Goal: Task Accomplishment & Management: Complete application form

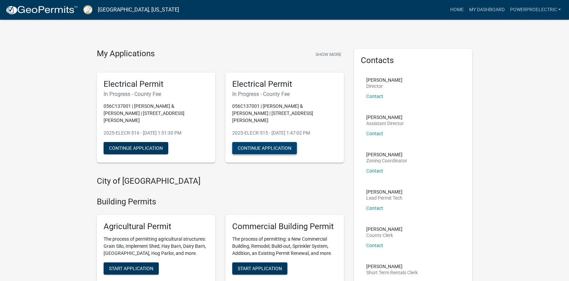
click at [252, 142] on button "Continue Application" at bounding box center [264, 148] width 65 height 12
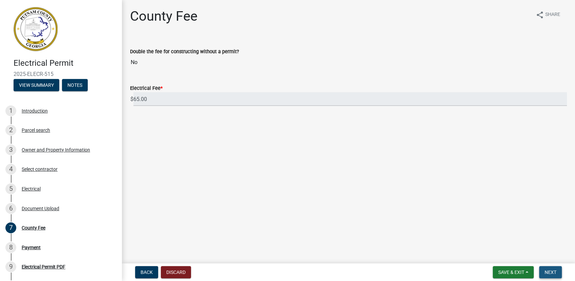
click at [548, 272] on span "Next" at bounding box center [551, 271] width 12 height 5
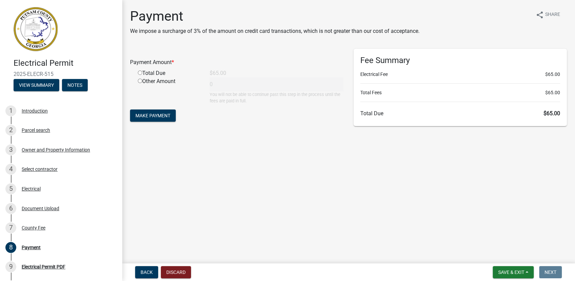
click at [158, 75] on div "Total Due" at bounding box center [169, 73] width 72 height 8
click at [140, 74] on input "radio" at bounding box center [140, 72] width 4 height 4
radio input "true"
type input "65"
click at [156, 116] on span "Make Payment" at bounding box center [153, 115] width 35 height 5
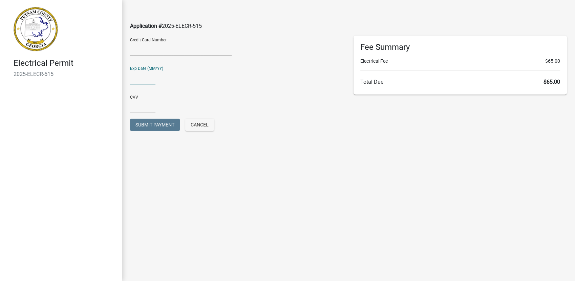
click at [142, 77] on input "text" at bounding box center [142, 77] width 25 height 14
type input "0929"
click at [141, 104] on input "text" at bounding box center [142, 106] width 25 height 14
type input "375"
click at [168, 93] on div "CVV 375" at bounding box center [236, 101] width 213 height 23
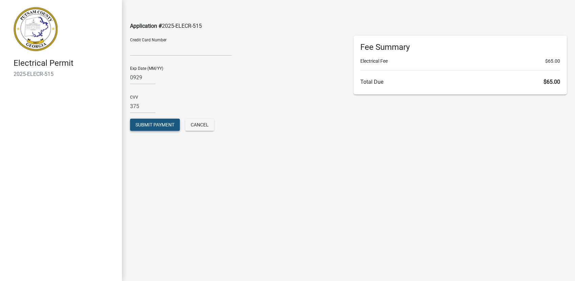
click at [153, 122] on span "Submit Payment" at bounding box center [155, 124] width 39 height 5
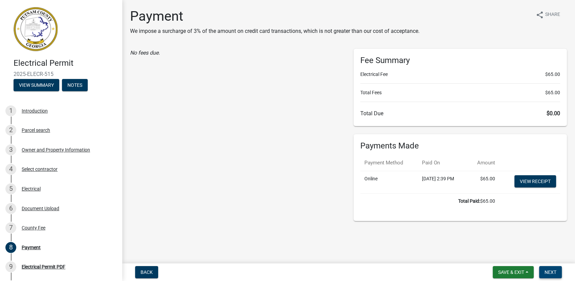
click at [547, 269] on span "Next" at bounding box center [551, 271] width 12 height 5
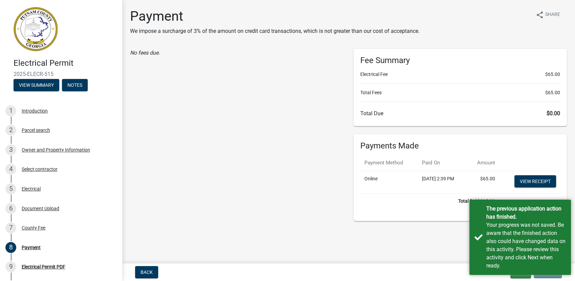
click at [436, 237] on main "Payment We impose a surcharge of 3% of the amount on credit card transactions, …" at bounding box center [348, 130] width 453 height 261
click at [439, 235] on main "Payment We impose a surcharge of 3% of the amount on credit card transactions, …" at bounding box center [348, 130] width 453 height 261
click at [502, 236] on div "Your progress was not saved. Be aware that the finished action also could have …" at bounding box center [526, 245] width 80 height 49
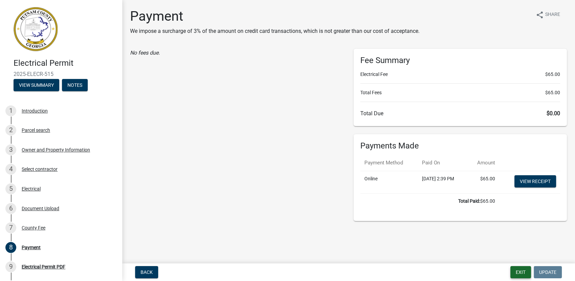
click at [520, 271] on button "Exit" at bounding box center [521, 272] width 21 height 12
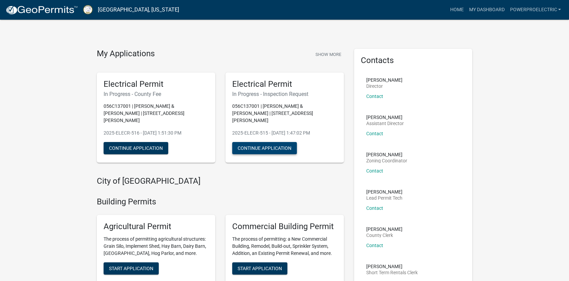
click at [248, 142] on button "Continue Application" at bounding box center [264, 148] width 65 height 12
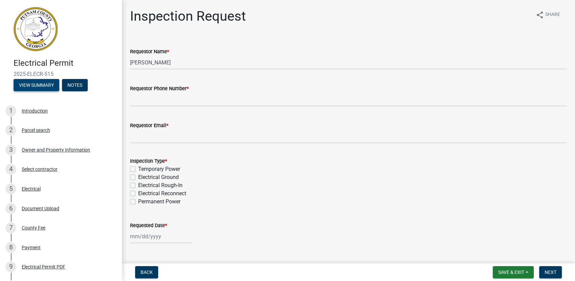
click at [48, 87] on button "View Summary" at bounding box center [37, 85] width 46 height 12
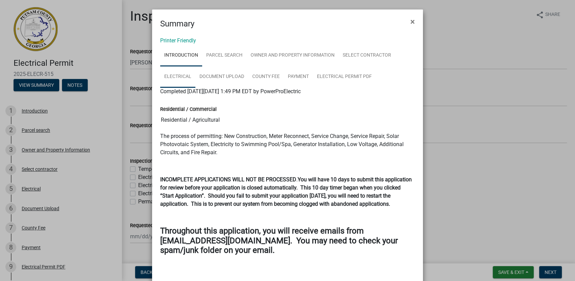
click at [179, 74] on link "Electrical" at bounding box center [177, 77] width 35 height 22
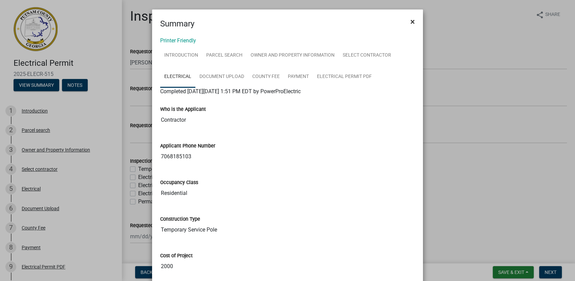
click at [411, 26] on span "×" at bounding box center [413, 21] width 4 height 9
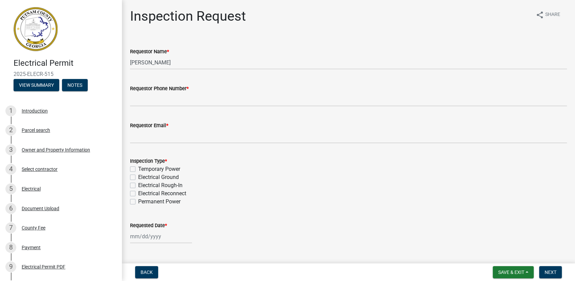
click at [159, 169] on label "Temporary Power" at bounding box center [159, 169] width 42 height 8
click at [143, 169] on input "Temporary Power" at bounding box center [140, 167] width 4 height 4
checkbox input "true"
checkbox input "false"
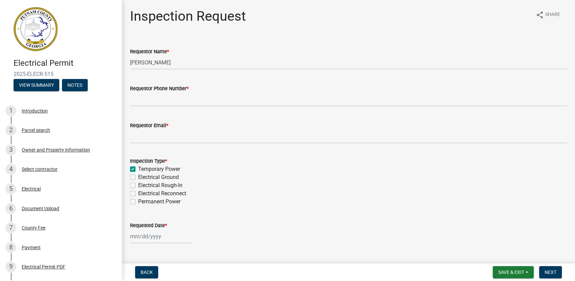
checkbox input "false"
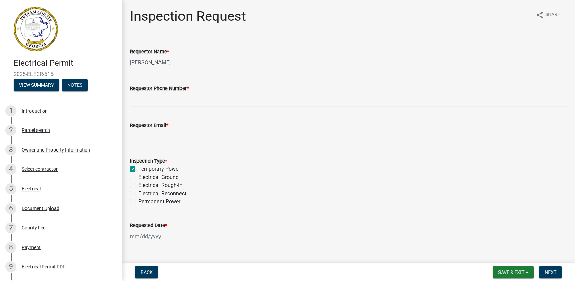
click at [176, 97] on input "Requestor Phone Number *" at bounding box center [348, 99] width 437 height 14
type input "7068185103"
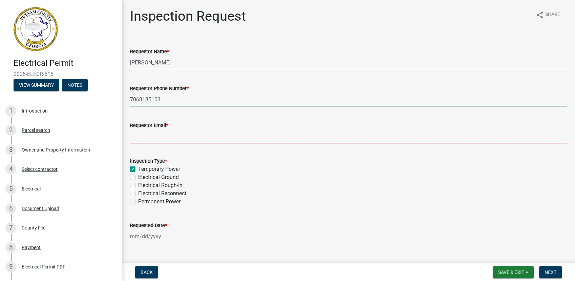
type input "powerproga@gmail.com"
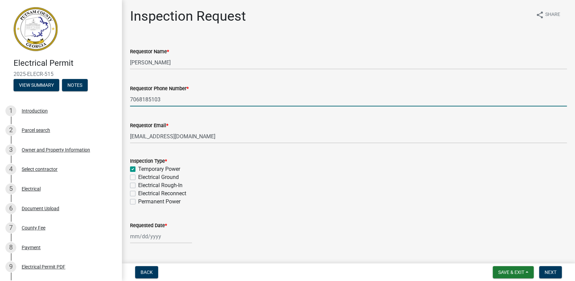
select select "9"
select select "2025"
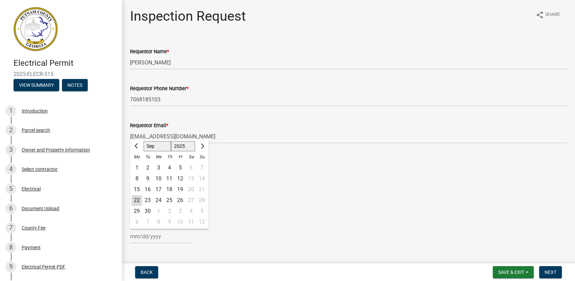
click at [149, 201] on div "23" at bounding box center [147, 200] width 11 height 11
type input "09/23/2025"
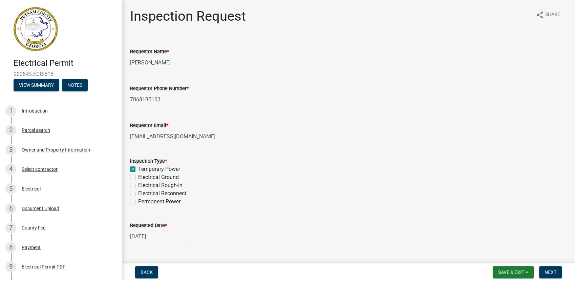
click at [309, 209] on wm-data-entity-input "Inspection Type * Temporary Power Electrical Ground Electrical Rough-In Electri…" at bounding box center [348, 180] width 437 height 63
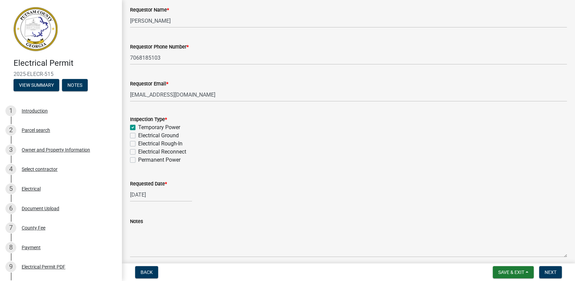
scroll to position [70, 0]
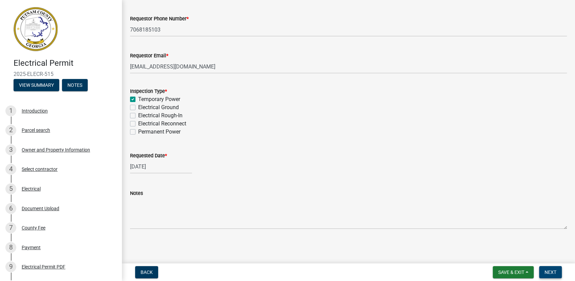
click at [543, 272] on button "Next" at bounding box center [550, 272] width 23 height 12
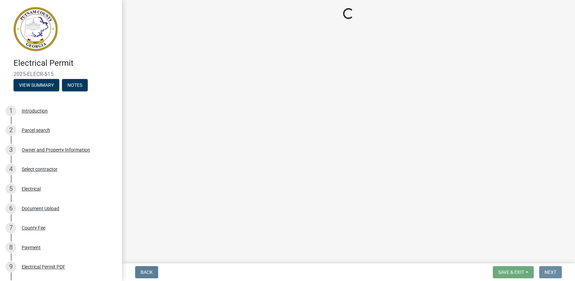
scroll to position [0, 0]
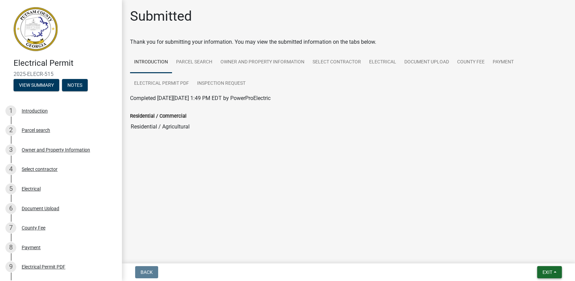
click at [545, 273] on span "Exit" at bounding box center [548, 271] width 10 height 5
click at [536, 255] on button "Save & Exit" at bounding box center [535, 254] width 54 height 16
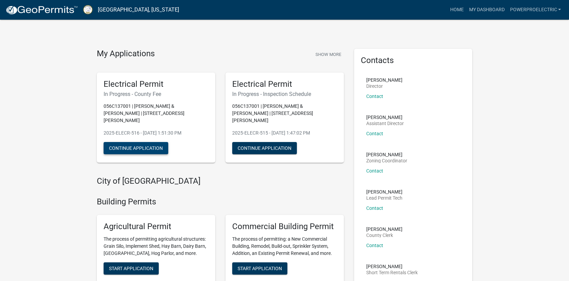
click at [149, 142] on button "Continue Application" at bounding box center [136, 148] width 65 height 12
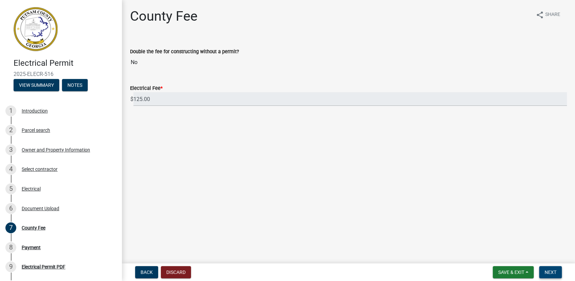
click at [555, 269] on span "Next" at bounding box center [551, 271] width 12 height 5
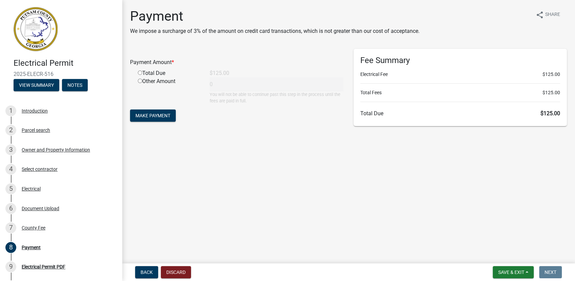
click at [158, 72] on div "Total Due" at bounding box center [169, 73] width 72 height 8
click at [139, 72] on input "radio" at bounding box center [140, 72] width 4 height 4
radio input "true"
type input "125"
click at [148, 115] on span "Make Payment" at bounding box center [153, 115] width 35 height 5
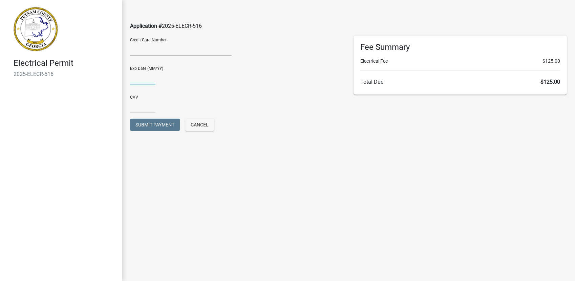
click at [142, 78] on input "text" at bounding box center [142, 77] width 25 height 14
type input "0929"
click at [142, 107] on input "text" at bounding box center [142, 106] width 25 height 14
type input "375"
click at [190, 83] on div "Exp Date (MM/YY) 0929" at bounding box center [236, 72] width 213 height 23
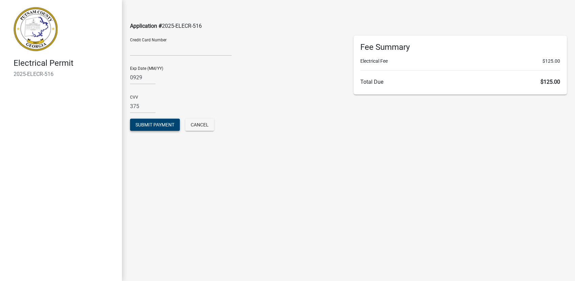
click at [153, 124] on span "Submit Payment" at bounding box center [155, 124] width 39 height 5
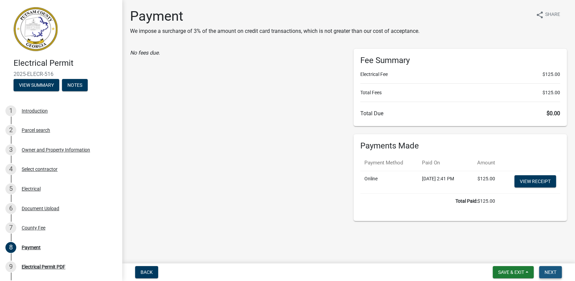
click at [549, 270] on span "Next" at bounding box center [551, 271] width 12 height 5
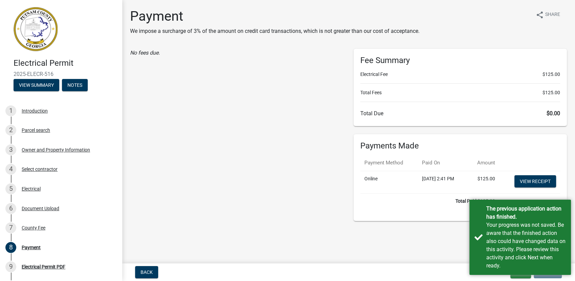
click at [431, 243] on main "Payment We impose a surcharge of 3% of the amount on credit card transactions, …" at bounding box center [348, 130] width 453 height 261
click at [458, 247] on main "Payment We impose a surcharge of 3% of the amount on credit card transactions, …" at bounding box center [348, 130] width 453 height 261
click at [429, 240] on main "Payment We impose a surcharge of 3% of the amount on credit card transactions, …" at bounding box center [348, 130] width 453 height 261
click at [484, 237] on div "The previous application action has finished. Your progress was not saved. Be a…" at bounding box center [521, 237] width 102 height 75
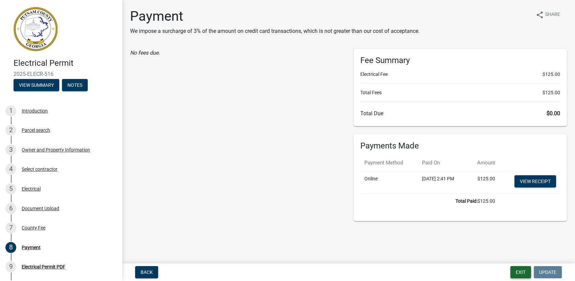
click at [523, 272] on button "Exit" at bounding box center [521, 272] width 21 height 12
